Goal: Task Accomplishment & Management: Use online tool/utility

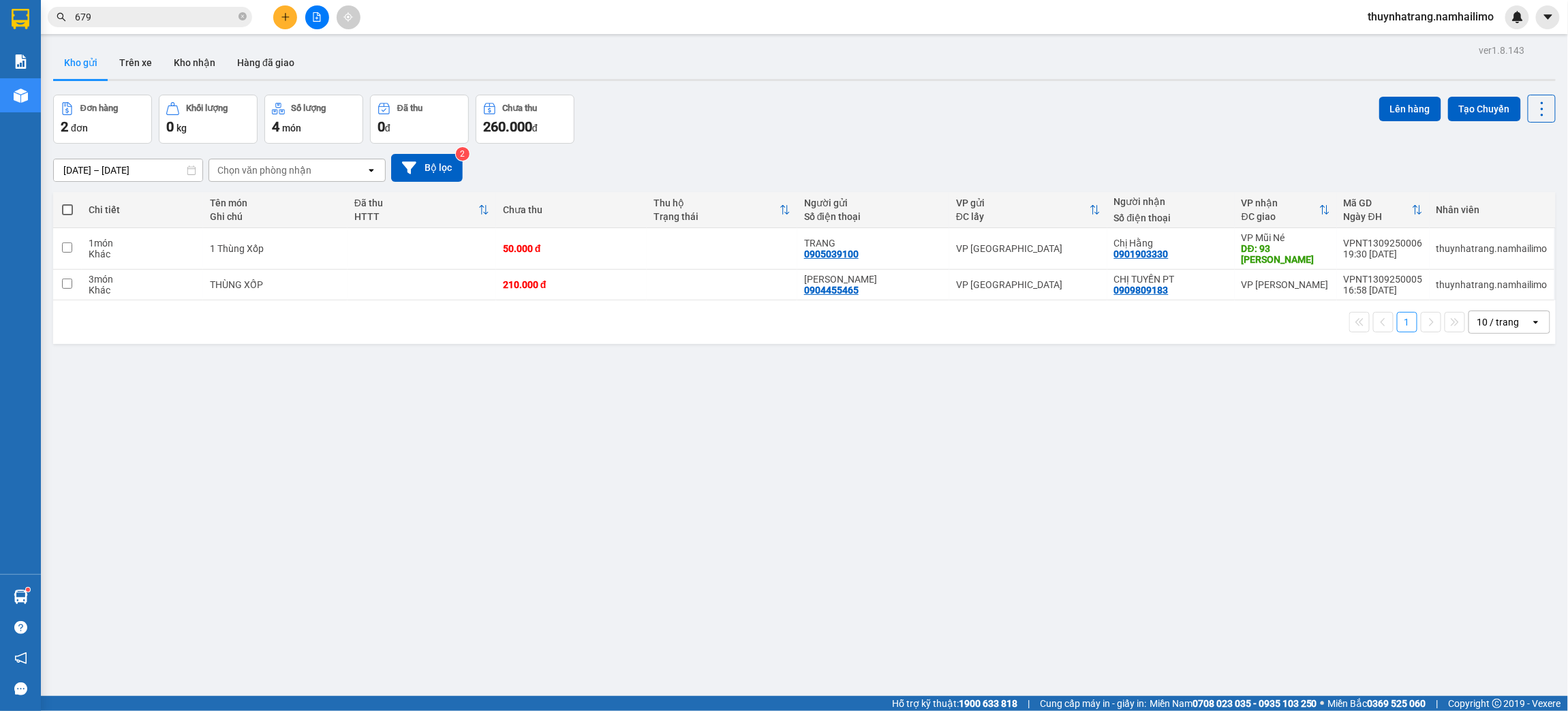
click at [65, 210] on span at bounding box center [67, 210] width 11 height 11
click at [67, 203] on input "checkbox" at bounding box center [67, 203] width 0 height 0
checkbox input "true"
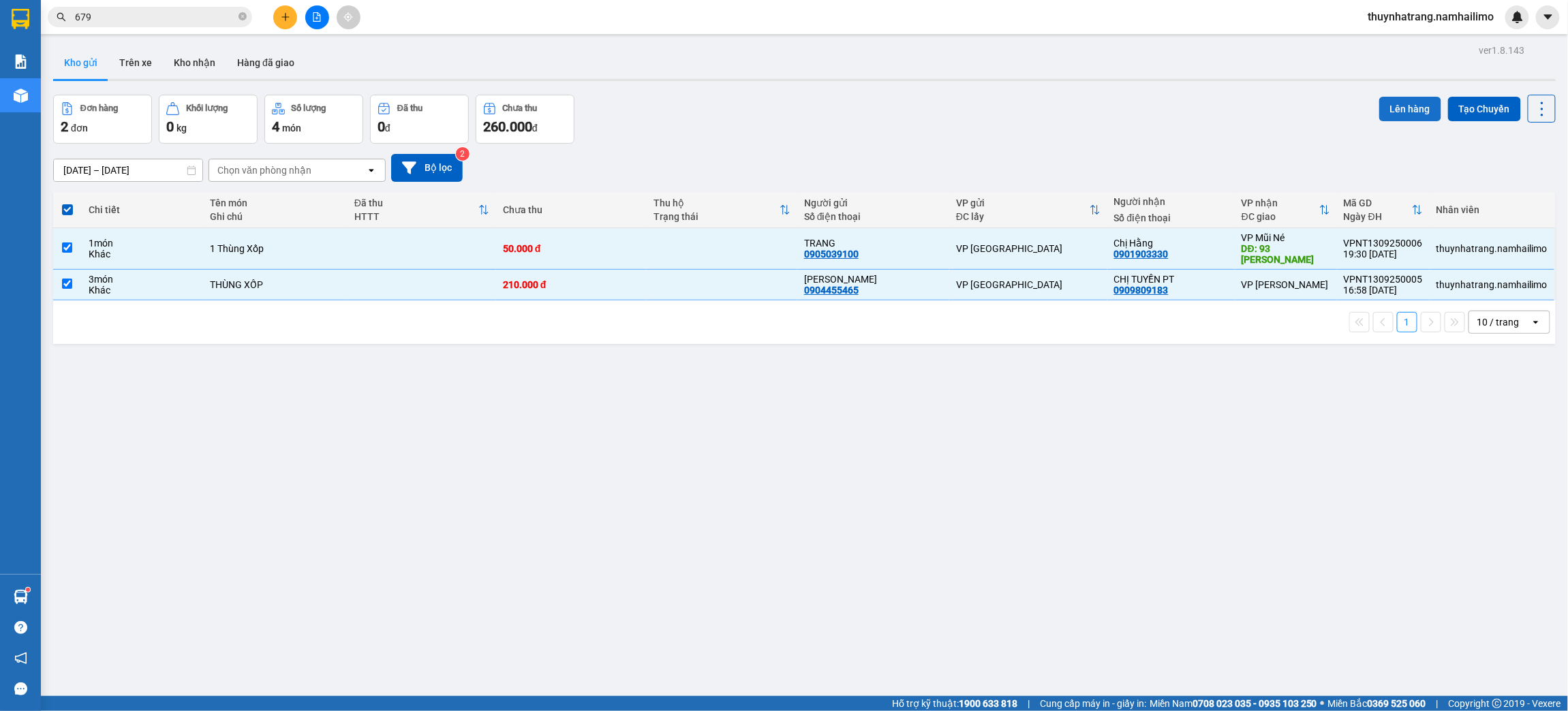
click at [1408, 115] on button "Lên hàng" at bounding box center [1409, 109] width 62 height 25
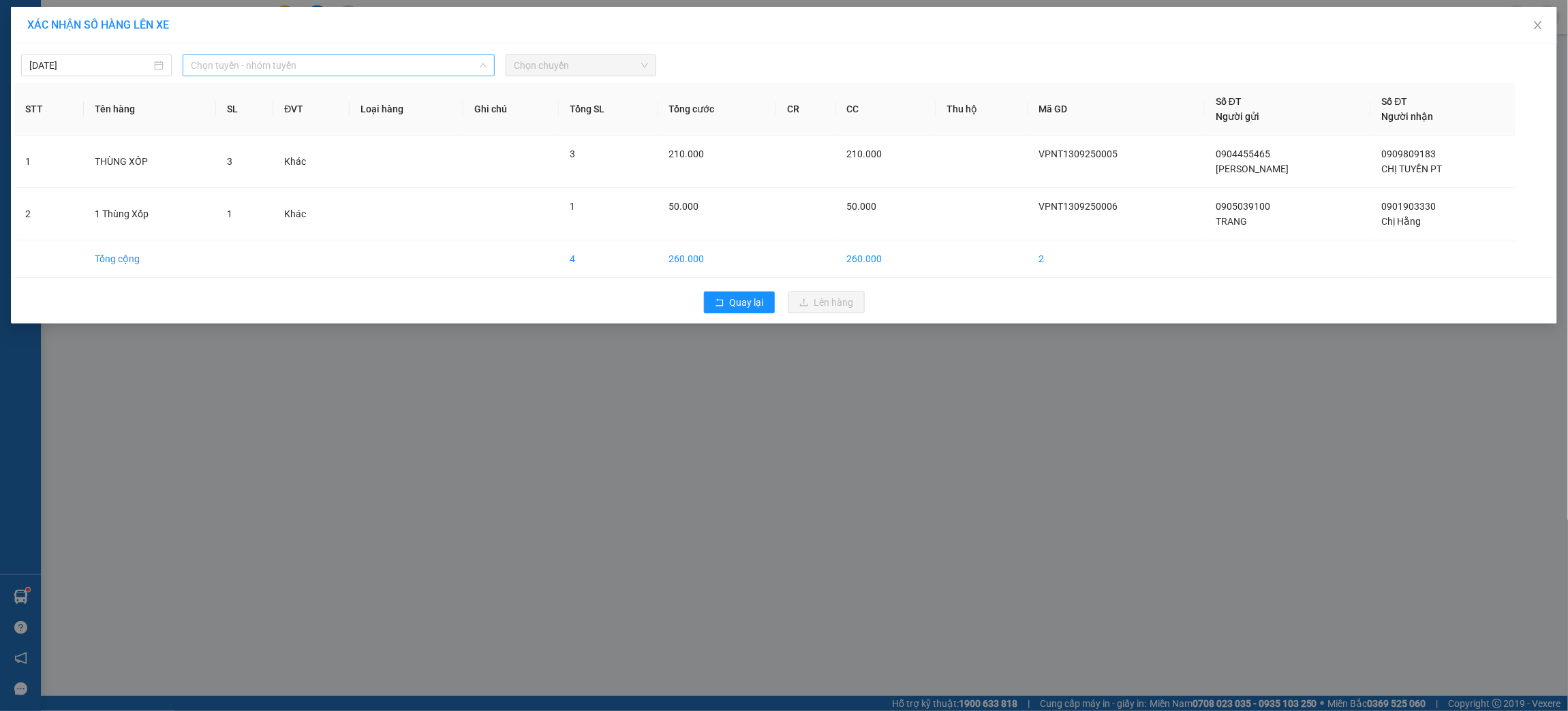
click at [388, 61] on span "Chọn tuyến - nhóm tuyến" at bounding box center [338, 65] width 295 height 21
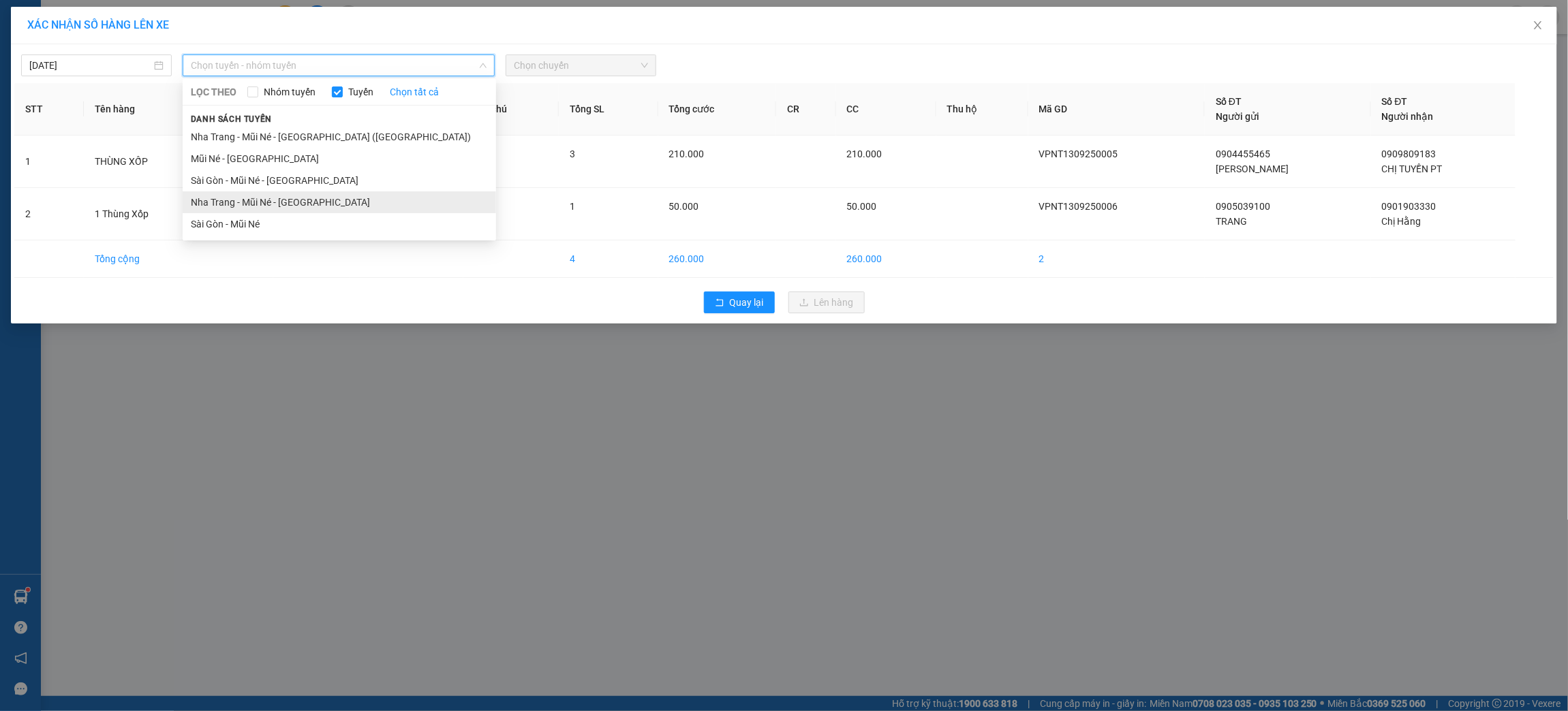
click at [267, 201] on li "Nha Trang - Mũi Né - [GEOGRAPHIC_DATA]" at bounding box center [339, 202] width 313 height 22
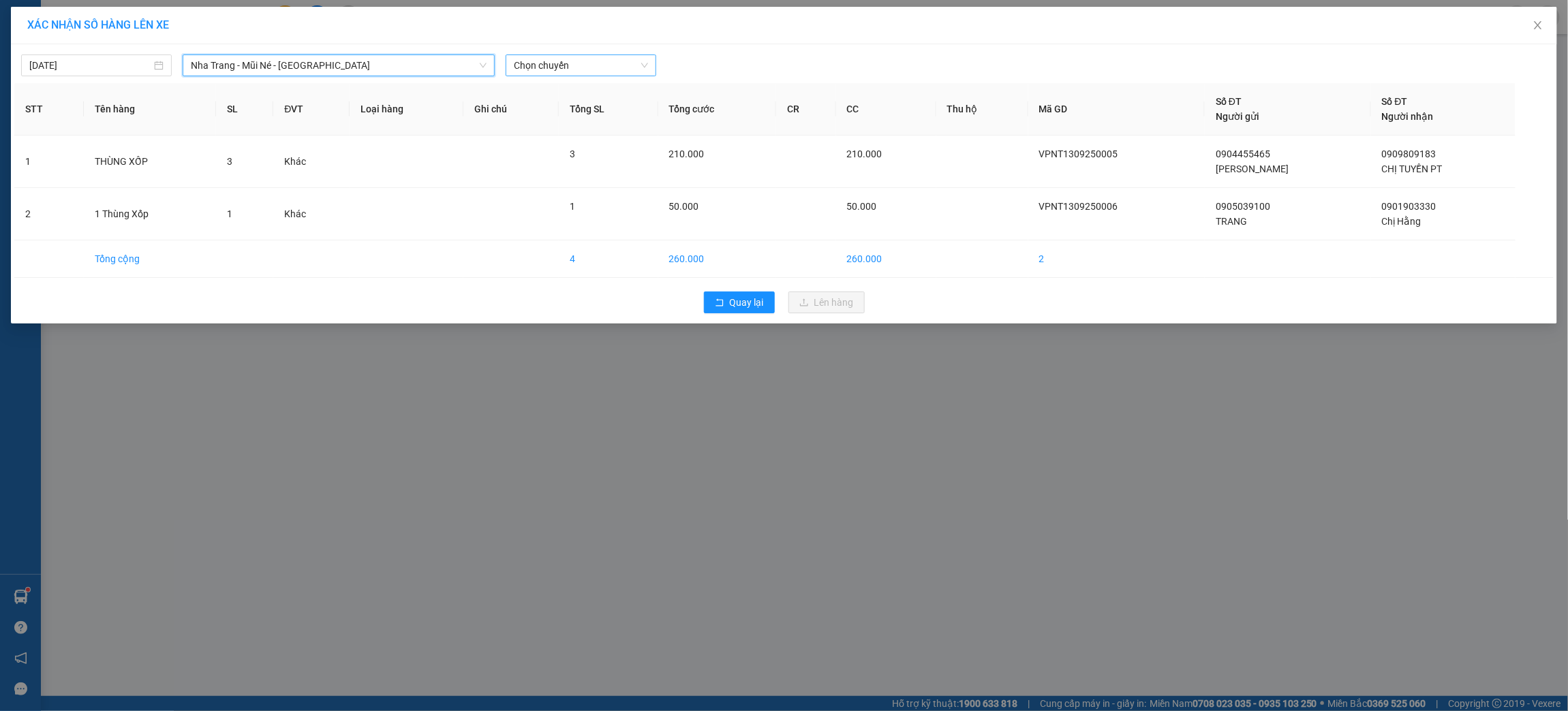
click at [542, 67] on span "Chọn chuyến" at bounding box center [581, 65] width 134 height 21
click at [559, 137] on div "21:00 - 50F-045.50" at bounding box center [567, 136] width 106 height 15
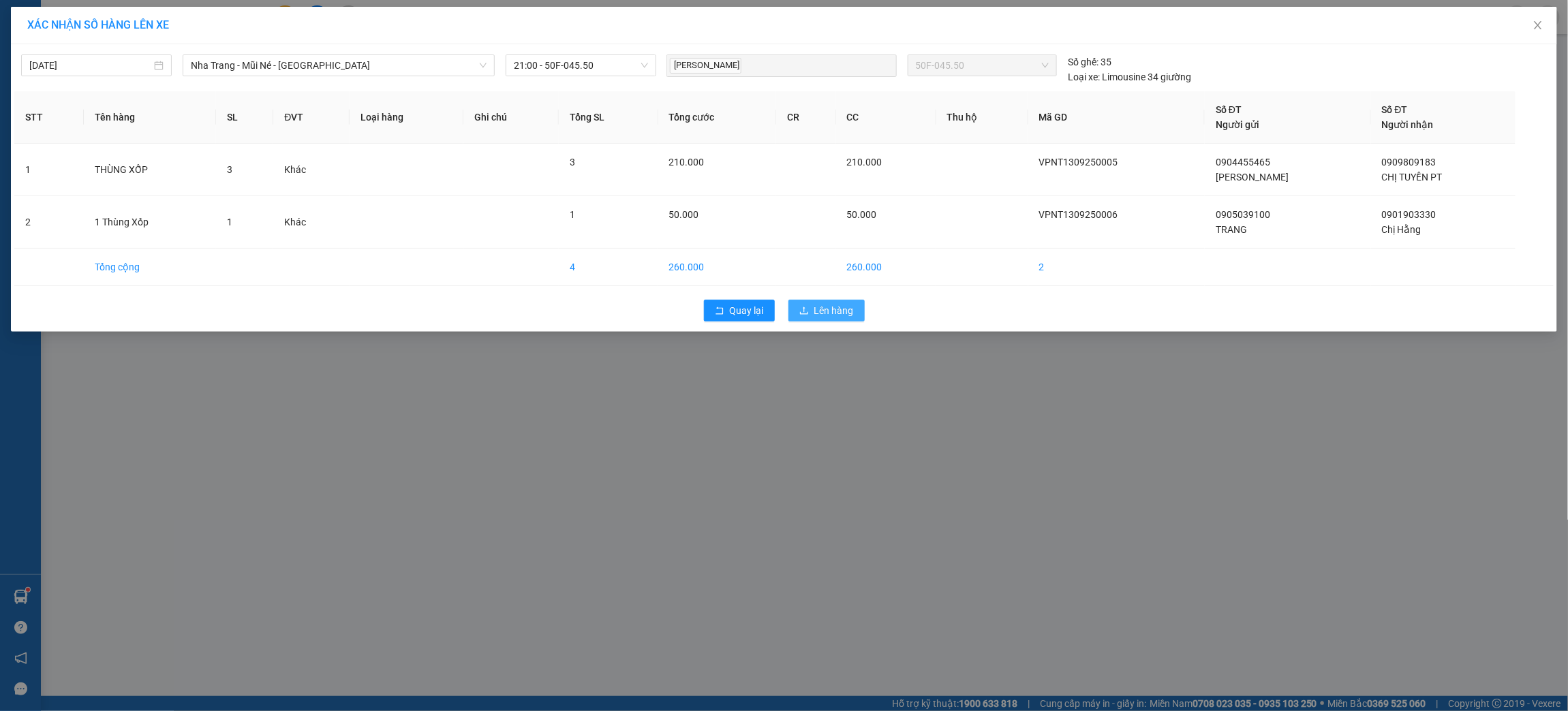
click at [829, 308] on span "Lên hàng" at bounding box center [834, 311] width 40 height 15
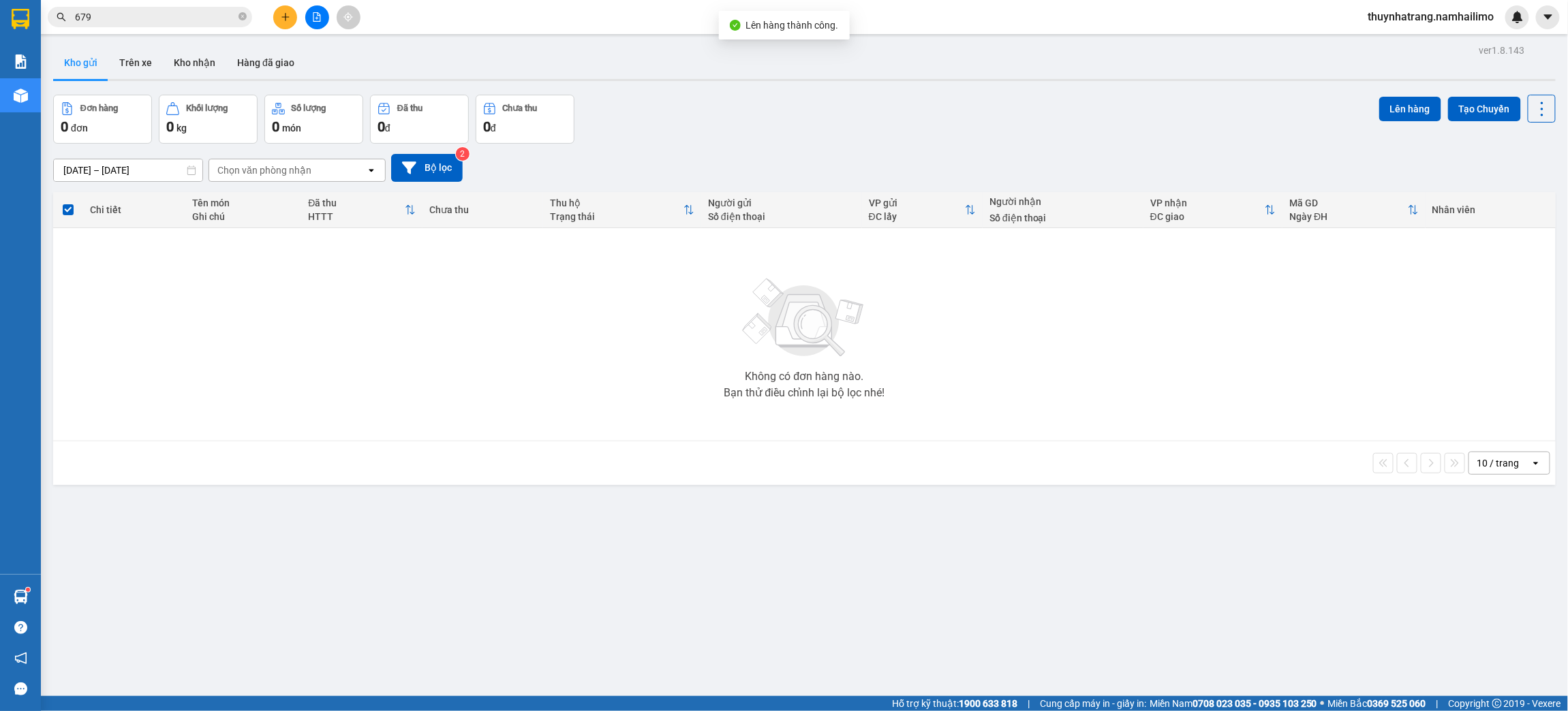
click at [310, 26] on button at bounding box center [316, 17] width 24 height 24
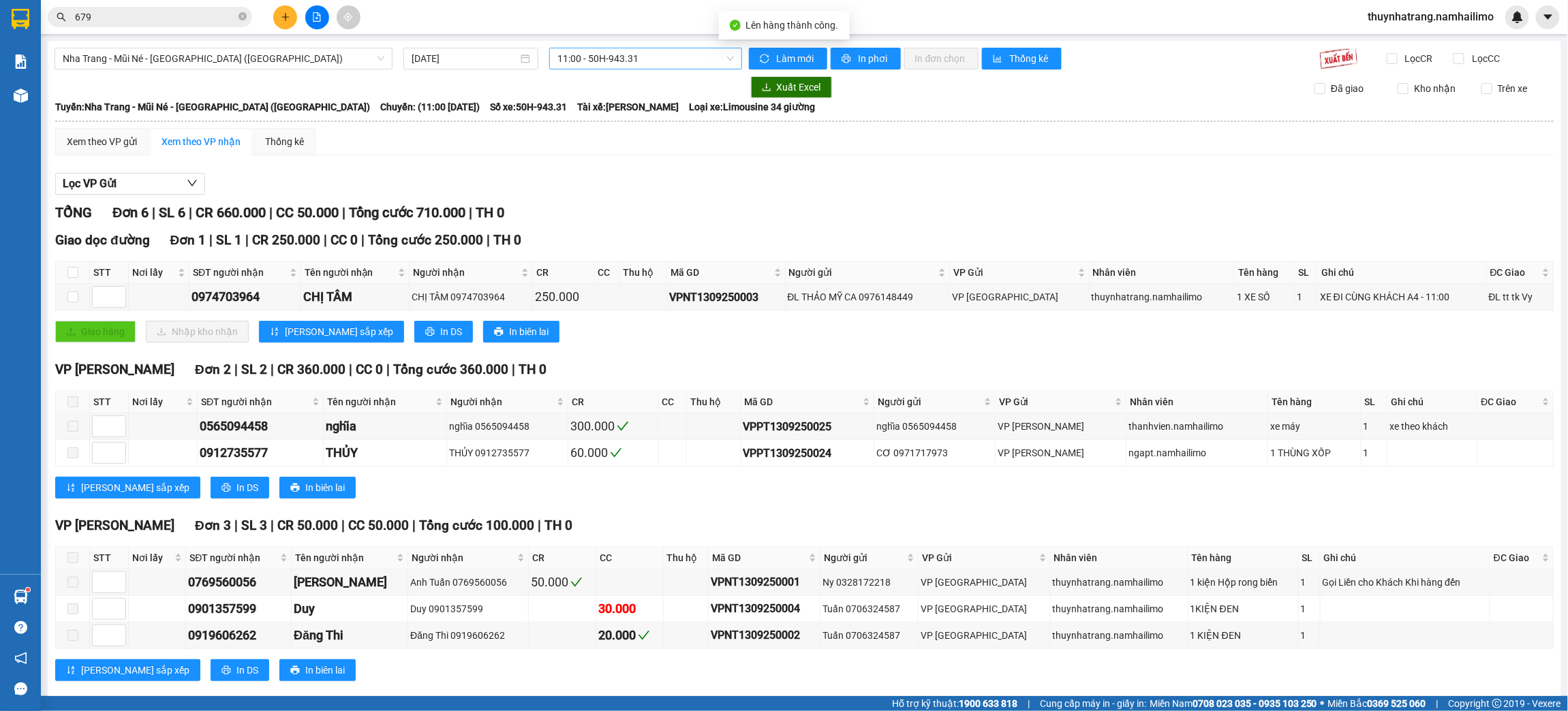
click at [599, 62] on span "11:00 - 50H-943.31" at bounding box center [646, 59] width 176 height 21
click at [312, 66] on span "Nha Trang - Mũi Né - [GEOGRAPHIC_DATA] ([GEOGRAPHIC_DATA])" at bounding box center [223, 59] width 322 height 21
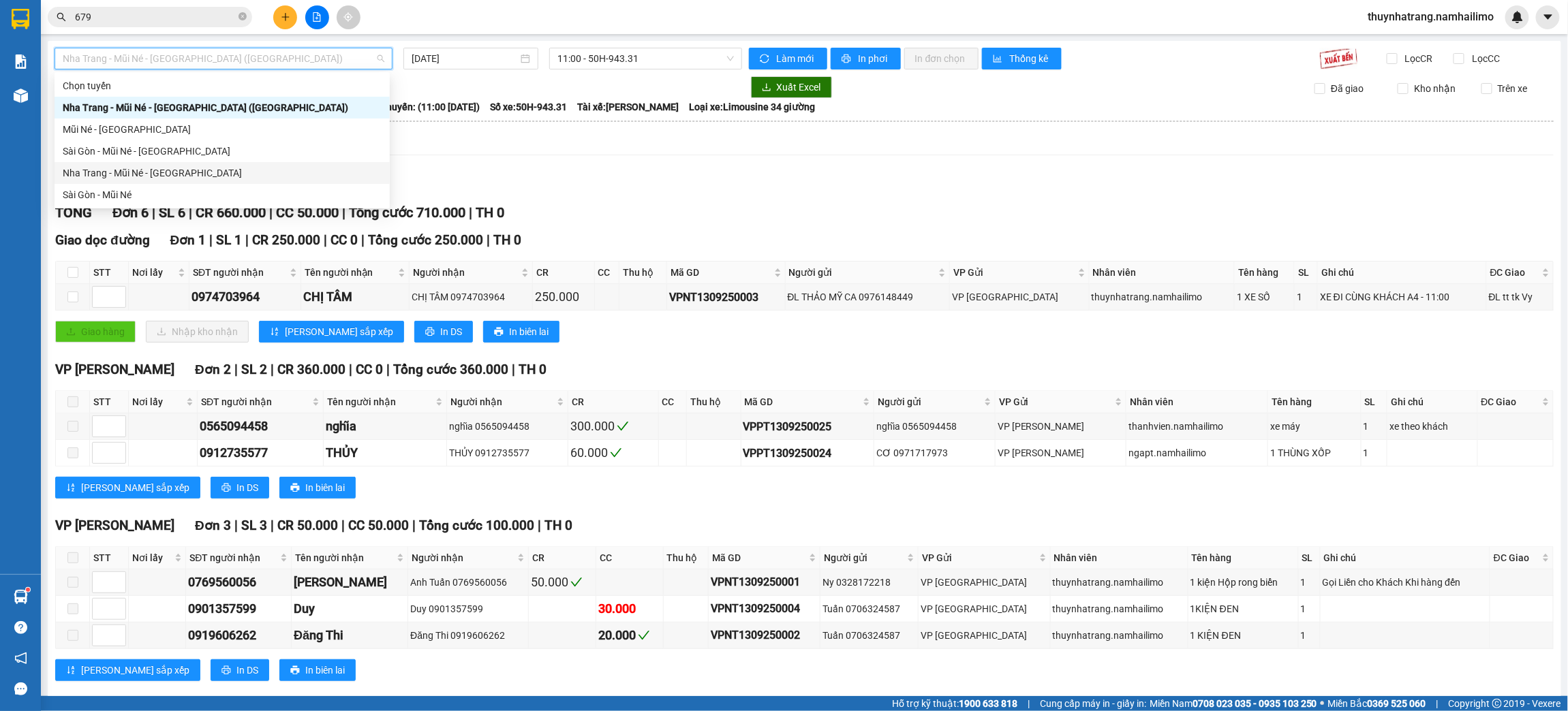
click at [231, 177] on div "Nha Trang - Mũi Né - [GEOGRAPHIC_DATA]" at bounding box center [222, 173] width 319 height 15
type input "[DATE]"
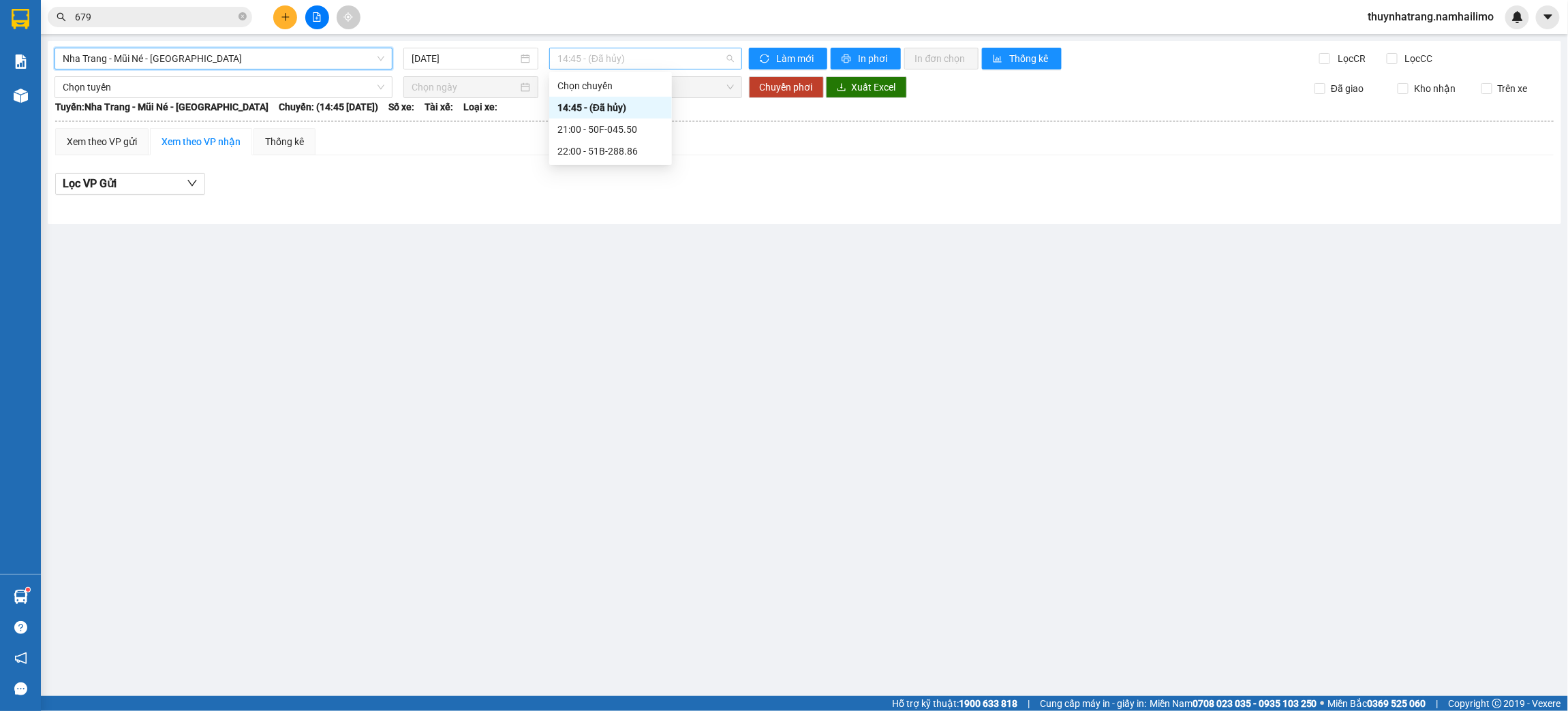
click at [632, 50] on span "14:45 - (Đã hủy)" at bounding box center [646, 59] width 176 height 21
click at [612, 130] on div "21:00 - 50F-045.50" at bounding box center [611, 130] width 106 height 15
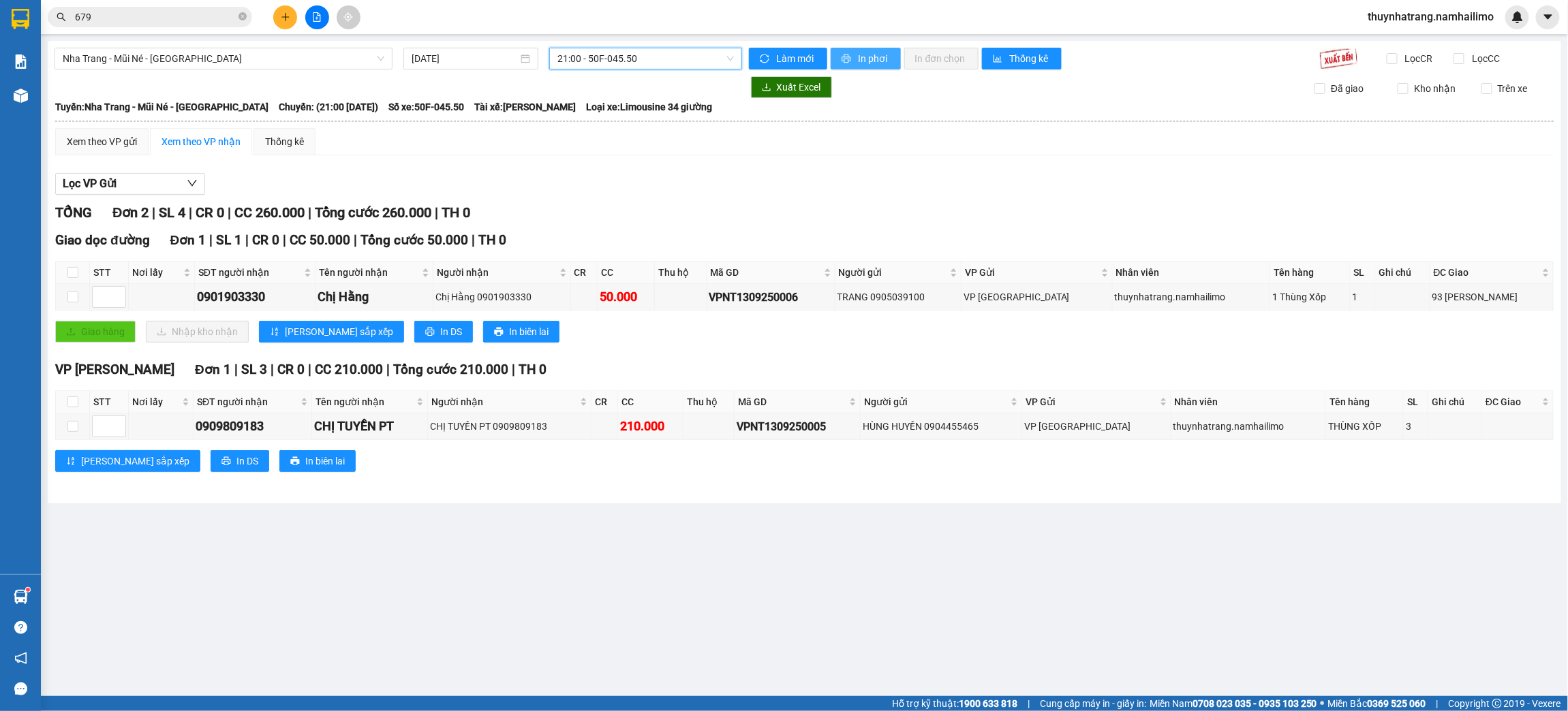
click at [868, 51] on span "In phơi" at bounding box center [874, 59] width 31 height 15
drag, startPoint x: 353, startPoint y: 596, endPoint x: 353, endPoint y: 580, distance: 16.0
click at [353, 596] on main "[GEOGRAPHIC_DATA] - Mũi Né - [GEOGRAPHIC_DATA] [DATE] 21:00 - 50F-045.50 Làm mớ…" at bounding box center [784, 347] width 1568 height 696
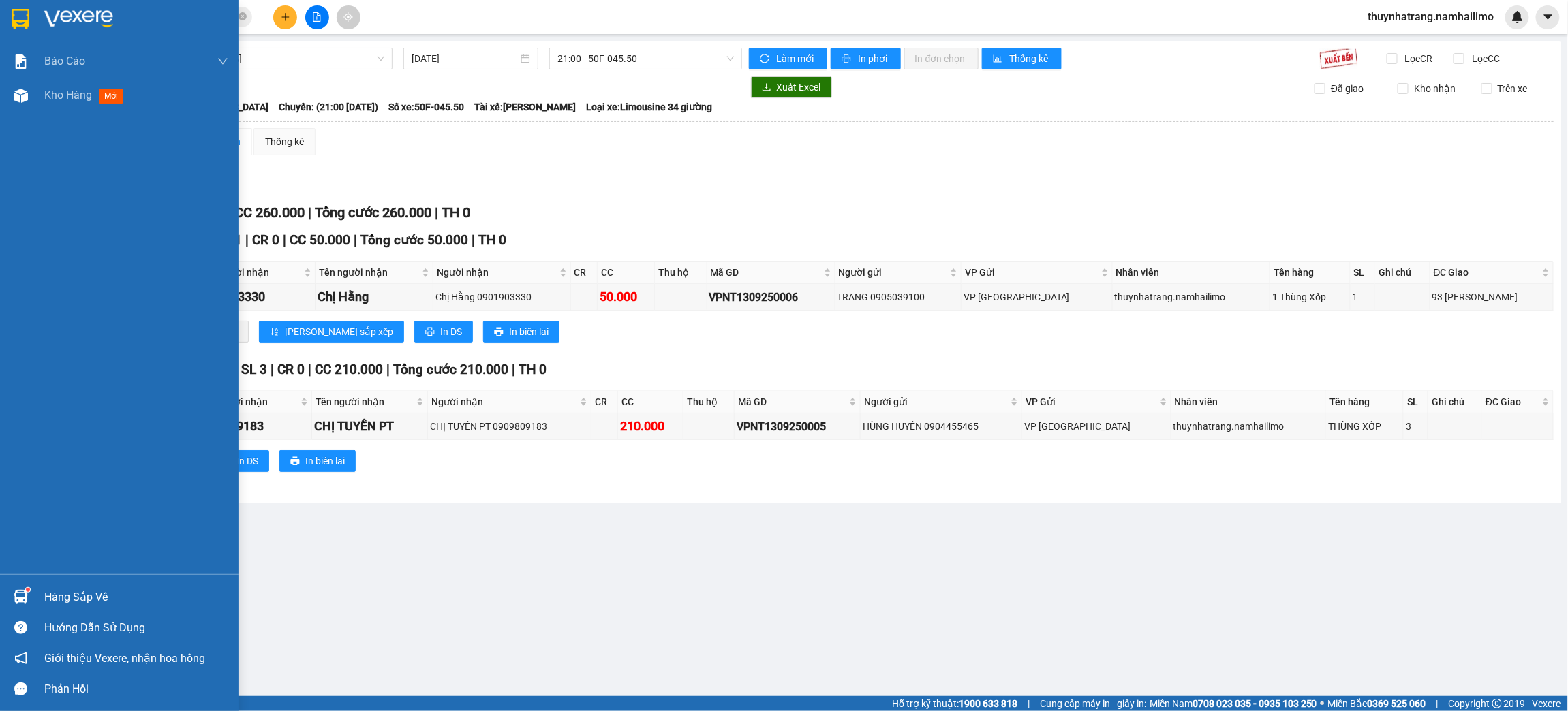
click at [7, 14] on div at bounding box center [119, 22] width 239 height 44
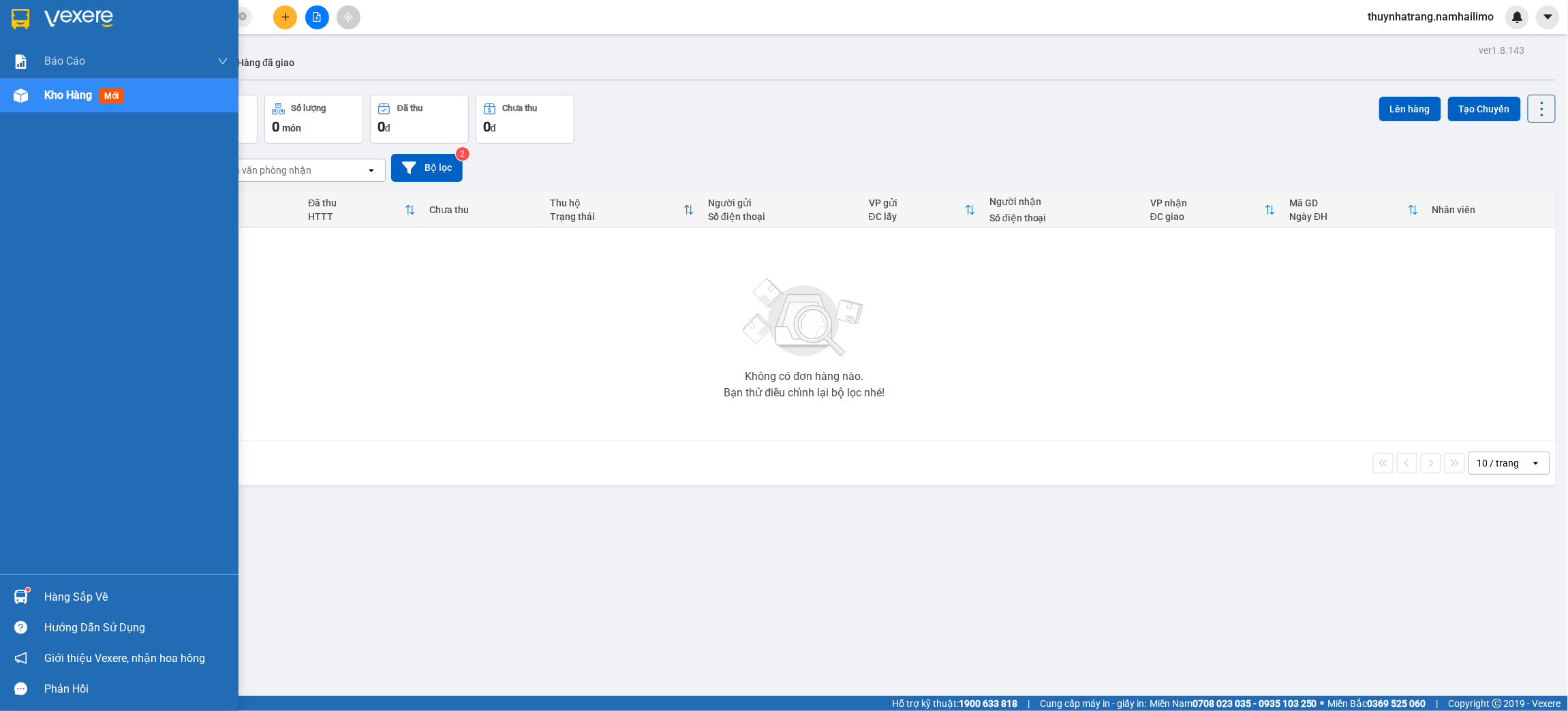
click at [23, 17] on img at bounding box center [20, 19] width 18 height 21
